Goal: Information Seeking & Learning: Learn about a topic

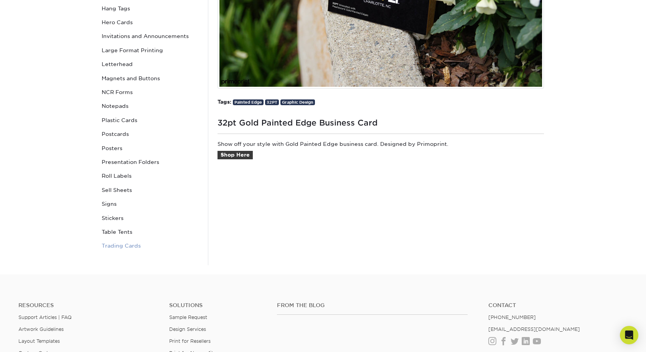
scroll to position [249, 0]
click at [116, 242] on link "Trading Cards" at bounding box center [151, 245] width 104 height 14
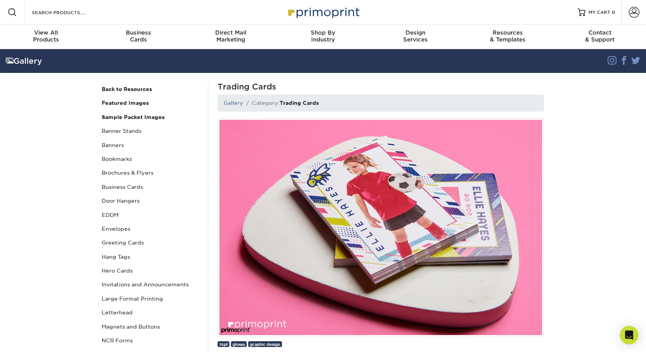
click at [315, 234] on img at bounding box center [381, 227] width 326 height 219
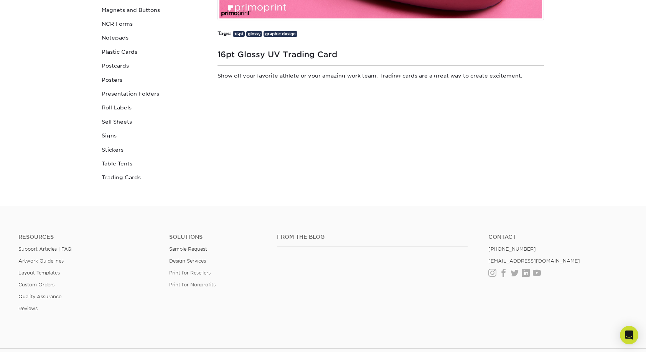
scroll to position [318, 0]
